Goal: Task Accomplishment & Management: Use online tool/utility

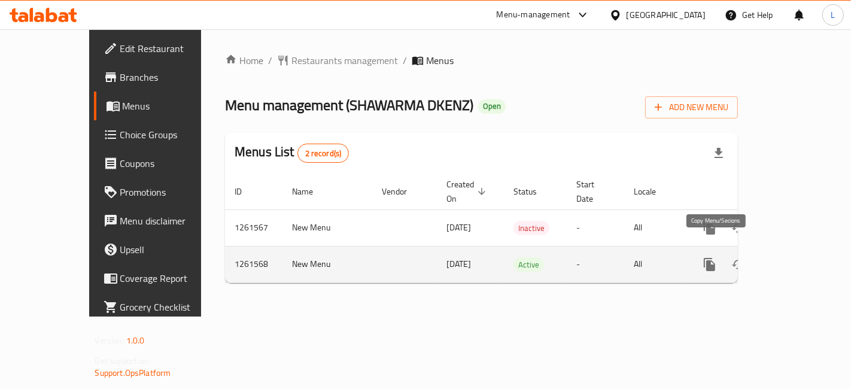
click at [715, 258] on icon "more" at bounding box center [708, 264] width 11 height 13
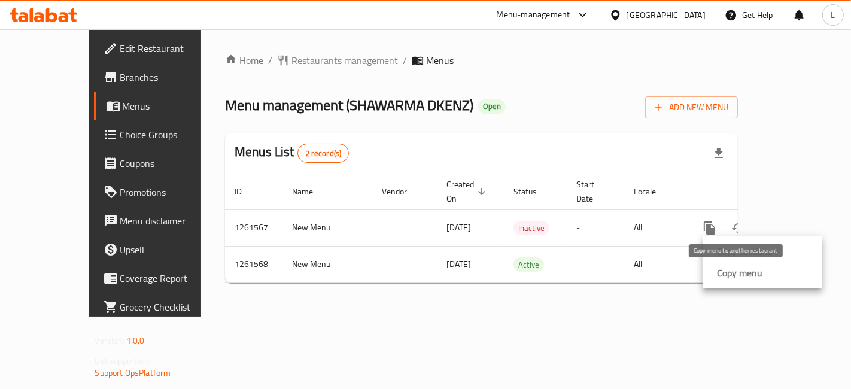
click at [737, 274] on strong "Copy menu" at bounding box center [739, 273] width 45 height 14
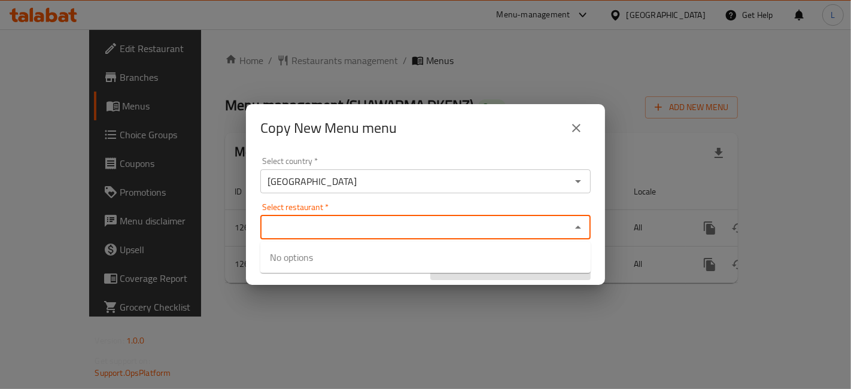
click at [353, 222] on input "Select restaurant   *" at bounding box center [415, 227] width 303 height 17
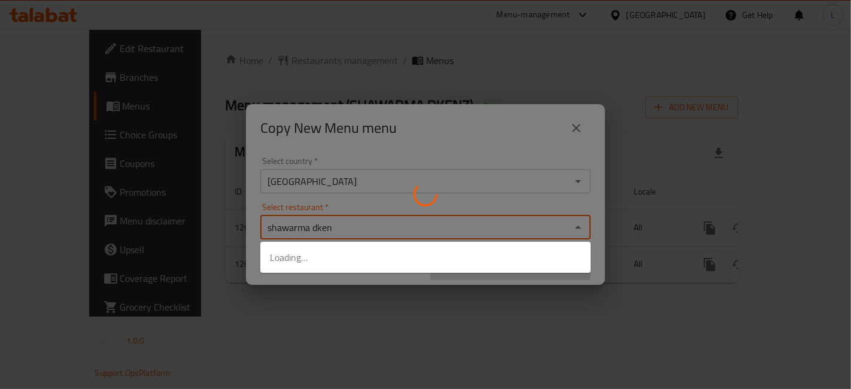
type input "shawarma dkenz"
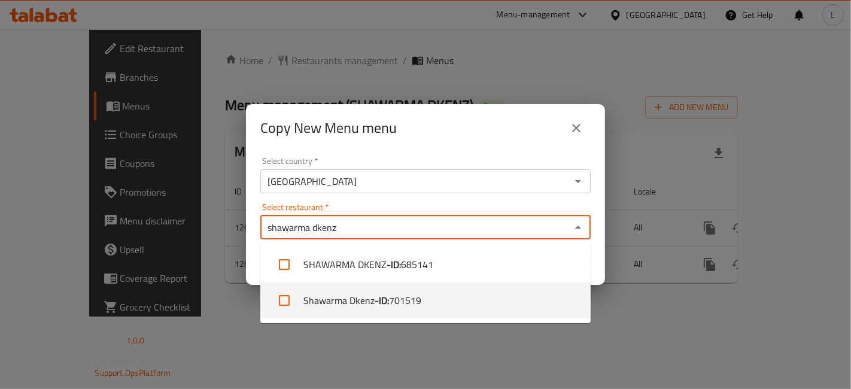
click at [396, 289] on li "Shawarma Dkenz - ID: 701519" at bounding box center [425, 300] width 330 height 36
checkbox input "true"
click at [623, 303] on div "Copy New Menu menu Select country   * [GEOGRAPHIC_DATA] Select country * Select…" at bounding box center [425, 194] width 851 height 389
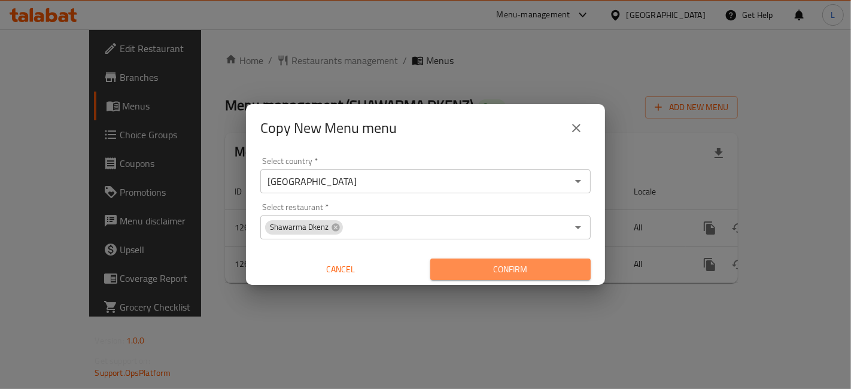
click at [493, 266] on span "Confirm" at bounding box center [510, 269] width 141 height 15
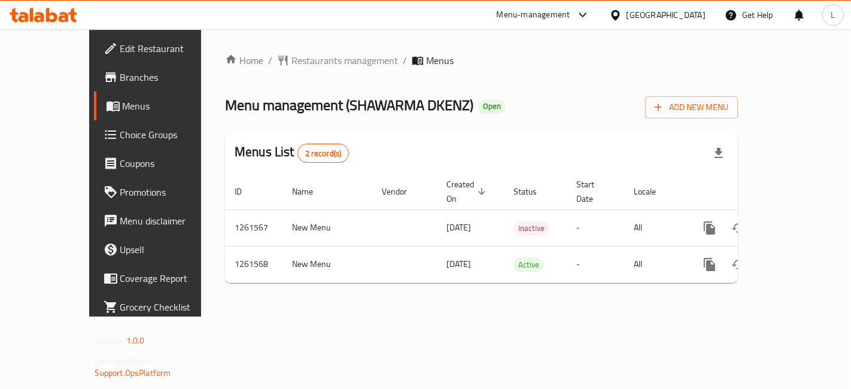
click at [44, 13] on icon at bounding box center [44, 15] width 68 height 14
